Goal: Communication & Community: Participate in discussion

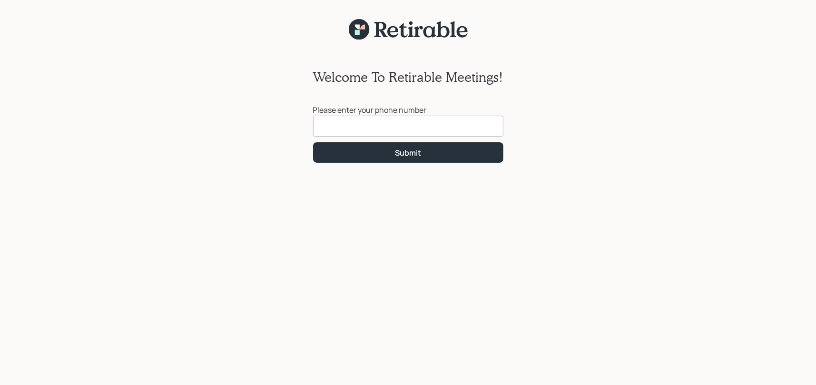
click at [381, 126] on input at bounding box center [408, 126] width 190 height 21
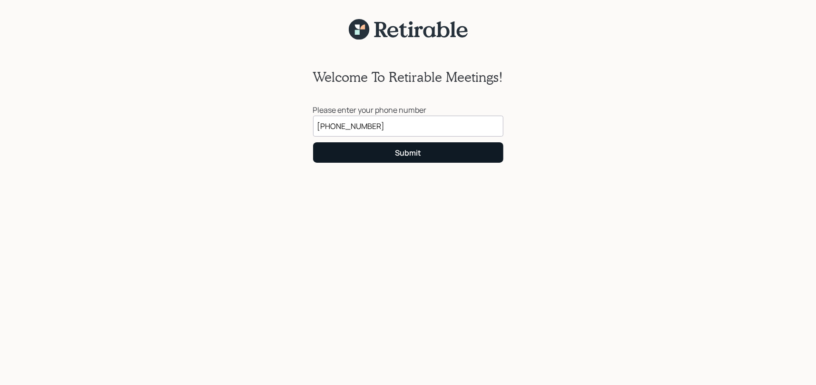
type input "[PHONE_NUMBER]"
click at [416, 151] on div "Submit" at bounding box center [408, 152] width 26 height 10
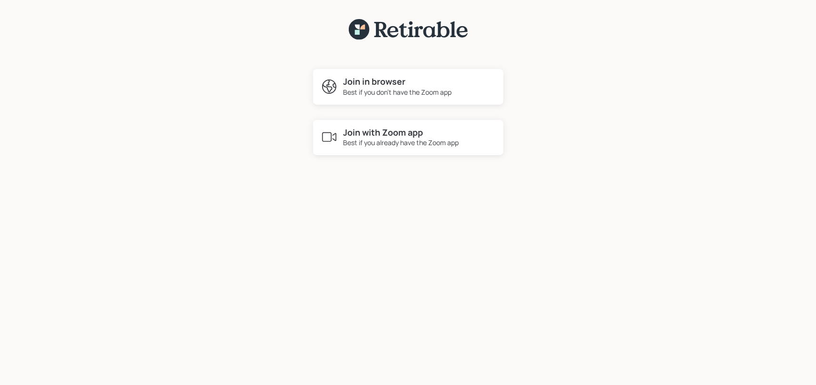
click at [418, 85] on h4 "Join in browser" at bounding box center [397, 82] width 108 height 10
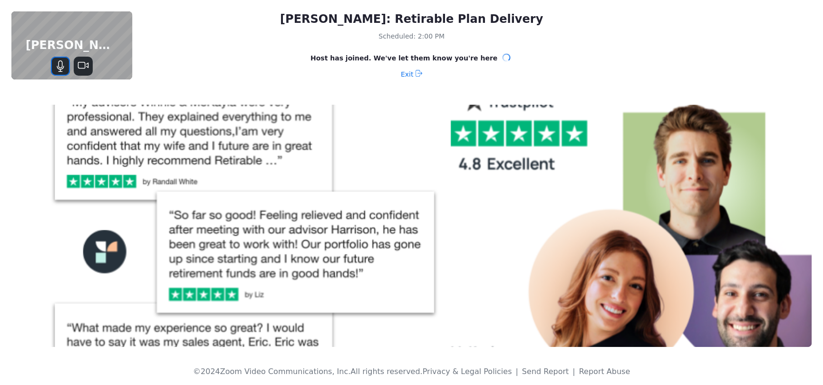
click at [58, 66] on icon "Mute" at bounding box center [60, 65] width 11 height 11
click at [59, 66] on icon "Unmute" at bounding box center [60, 65] width 11 height 11
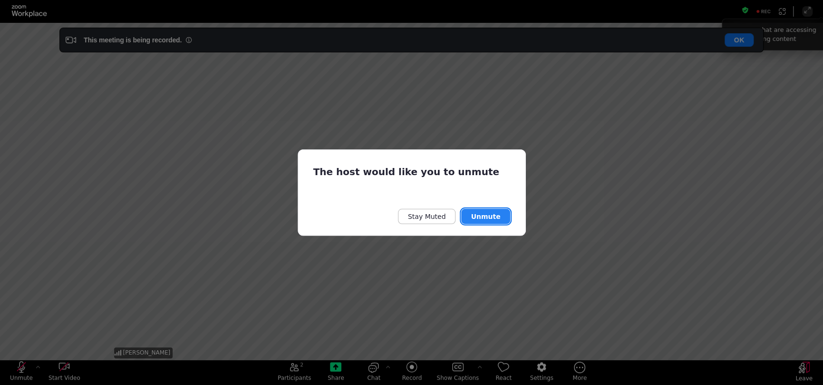
click at [497, 213] on button "Unmute" at bounding box center [485, 216] width 49 height 15
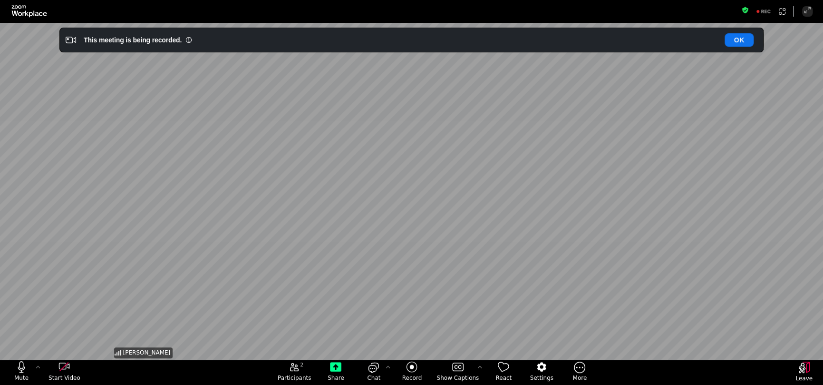
click at [568, 251] on div "[PERSON_NAME]" at bounding box center [411, 191] width 599 height 337
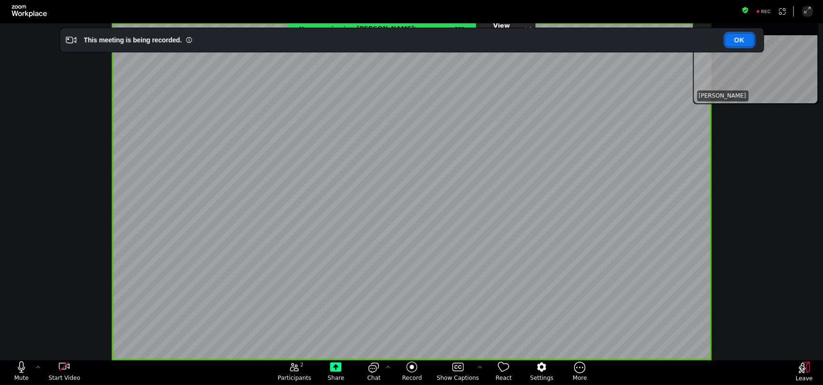
click at [743, 35] on button "OK" at bounding box center [739, 39] width 29 height 13
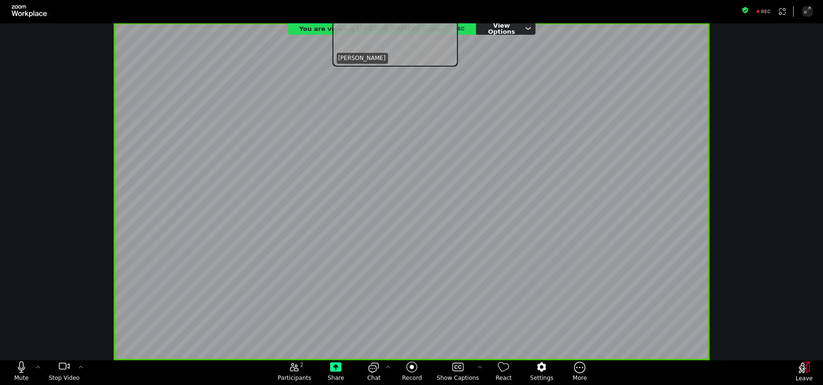
drag, startPoint x: 775, startPoint y: 59, endPoint x: 415, endPoint y: 22, distance: 362.5
click at [415, 22] on div "Fullscreen Mute Stop Video 2 Participants Share Chat Record Show Captions React…" at bounding box center [411, 192] width 823 height 385
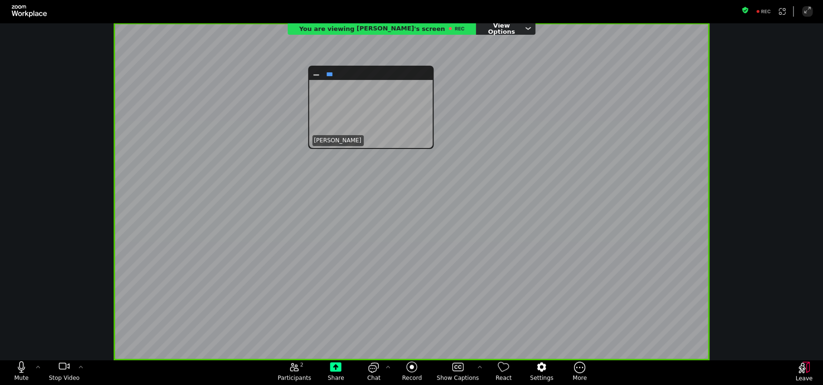
drag, startPoint x: 431, startPoint y: 35, endPoint x: 411, endPoint y: 109, distance: 76.6
click at [411, 109] on div "[PERSON_NAME]" at bounding box center [371, 114] width 121 height 68
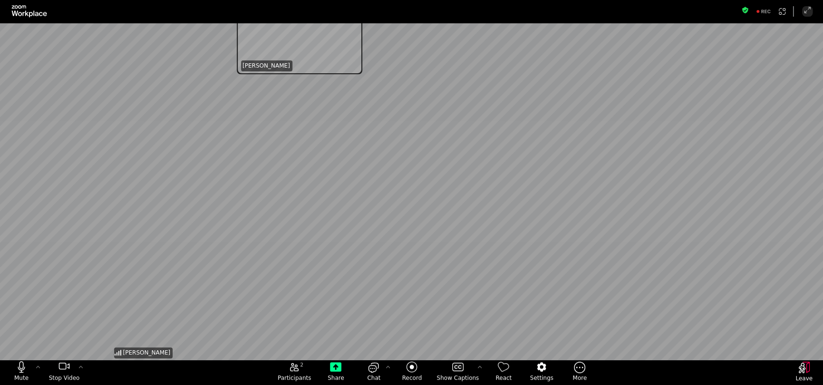
drag, startPoint x: 376, startPoint y: 61, endPoint x: 301, endPoint y: -5, distance: 99.7
click at [301, 0] on html "Fullscreen Mute Stop Video 2 Participants Share Chat Record Show Captions React…" at bounding box center [411, 192] width 823 height 385
click at [802, 363] on div "Leave" at bounding box center [804, 372] width 38 height 25
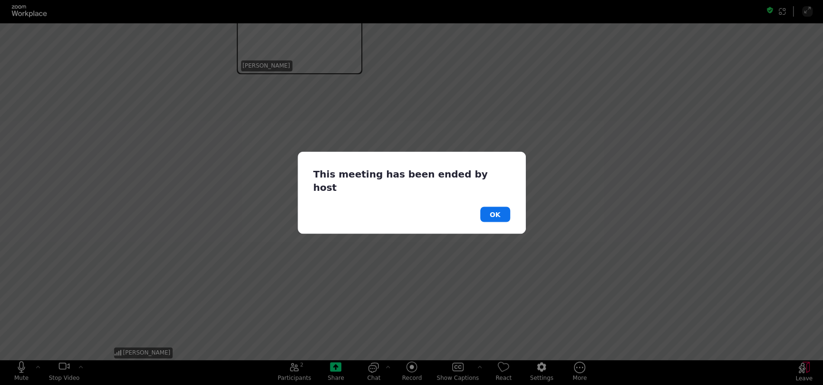
click at [802, 363] on div "This meeting has been ended by host OK" at bounding box center [411, 192] width 823 height 385
click at [498, 206] on button "OK" at bounding box center [495, 213] width 30 height 15
